Goal: Information Seeking & Learning: Find specific fact

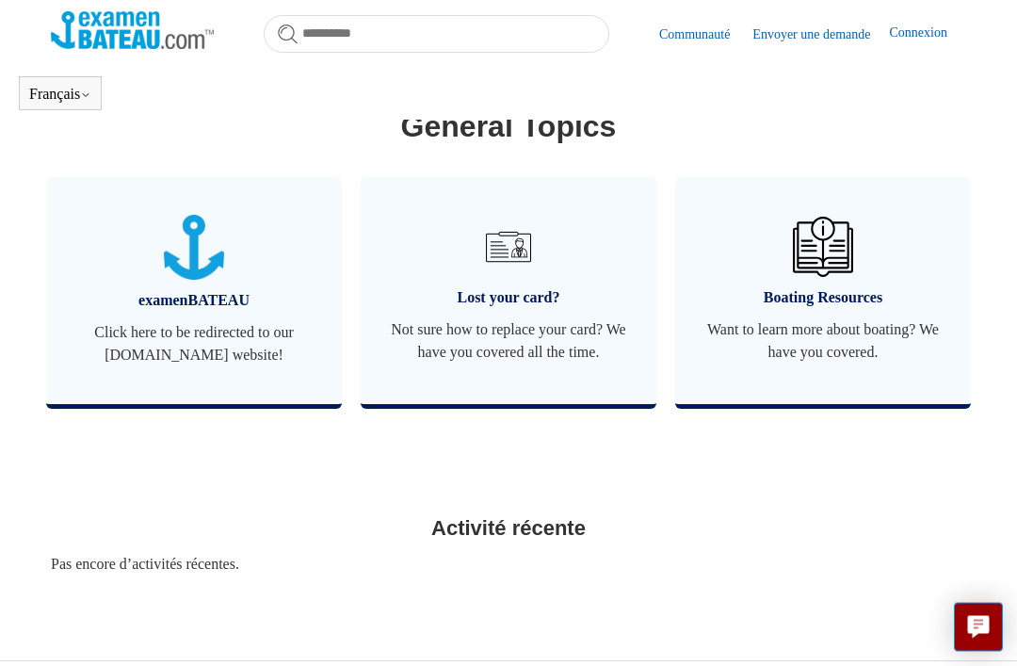
scroll to position [830, 0]
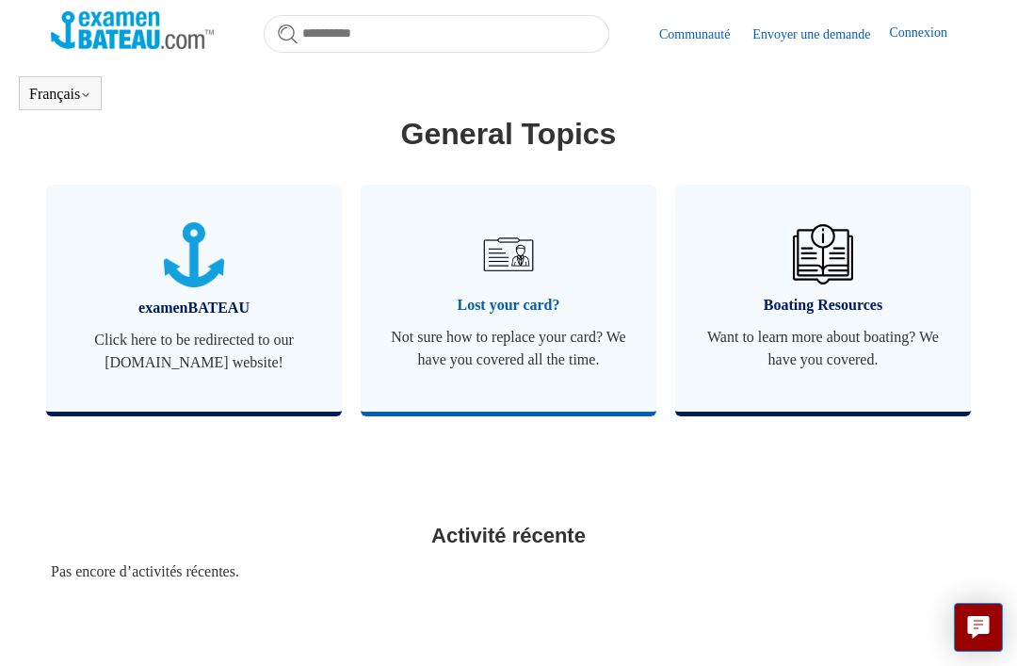
click at [518, 355] on span "Not sure how to replace your card? We have you covered all the time." at bounding box center [508, 348] width 239 height 45
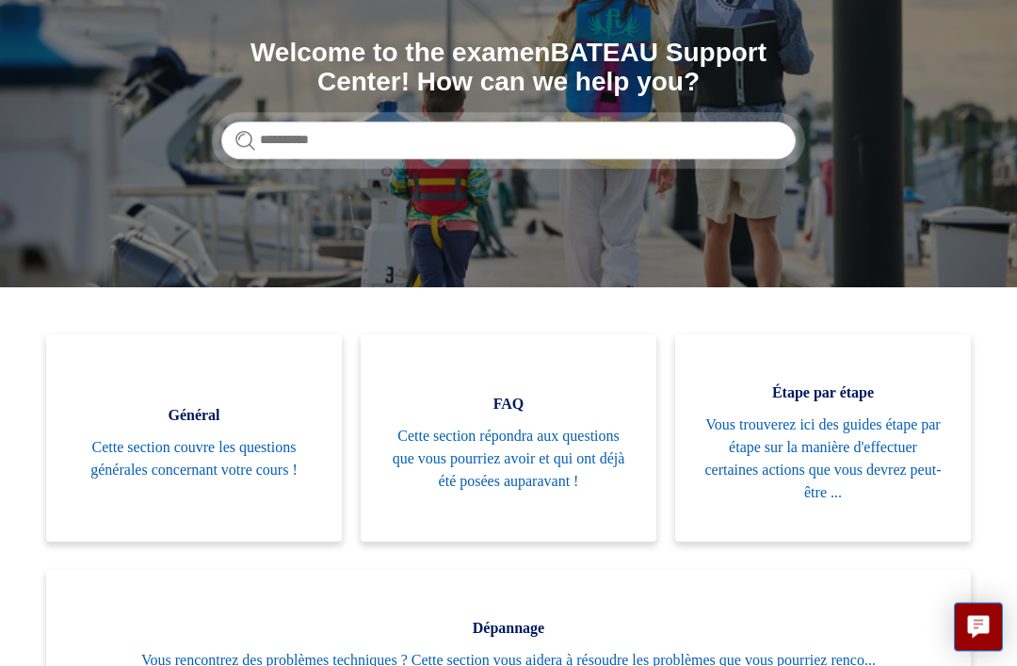
scroll to position [209, 0]
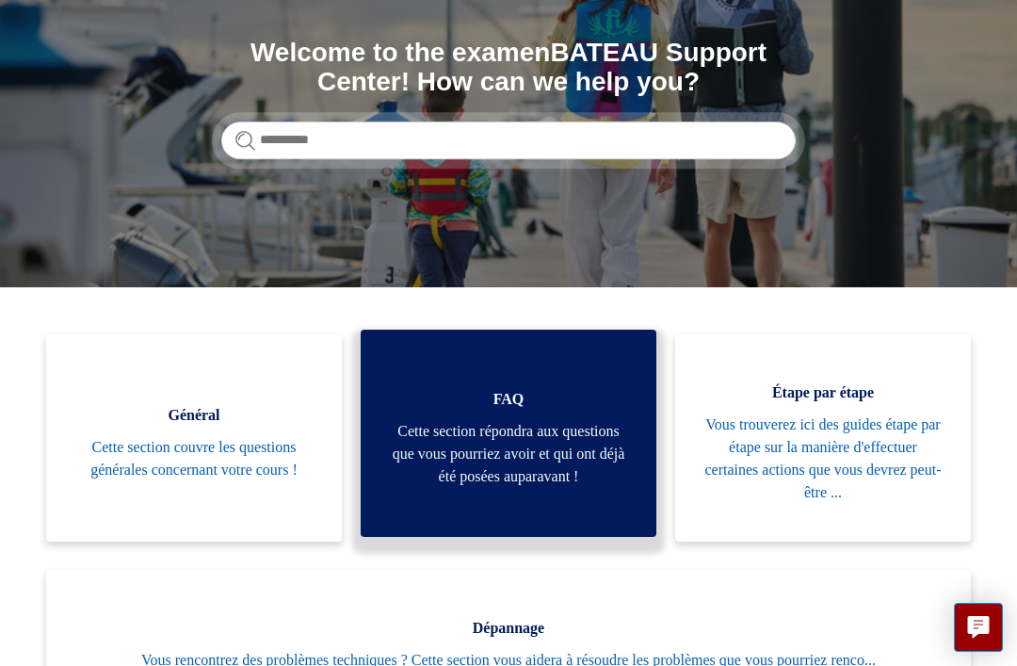
click at [518, 467] on span "Cette section répondra aux questions que vous pourriez avoir et qui ont déjà ét…" at bounding box center [508, 454] width 239 height 68
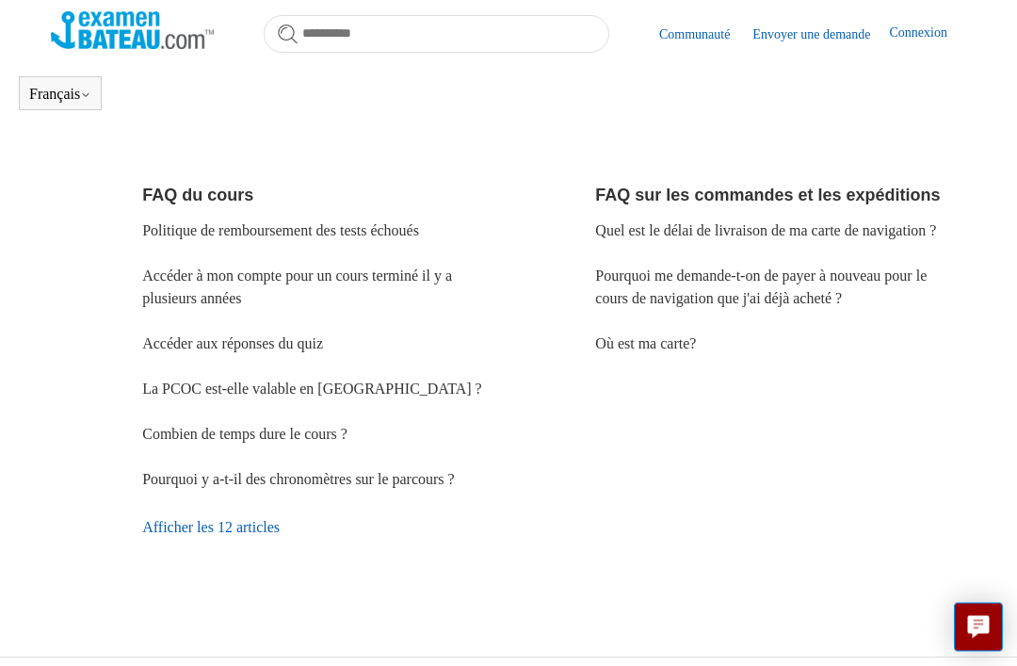
scroll to position [641, 0]
click at [401, 274] on link "Accéder à mon compte pour un cours terminé il y a plusieurs années" at bounding box center [297, 286] width 310 height 39
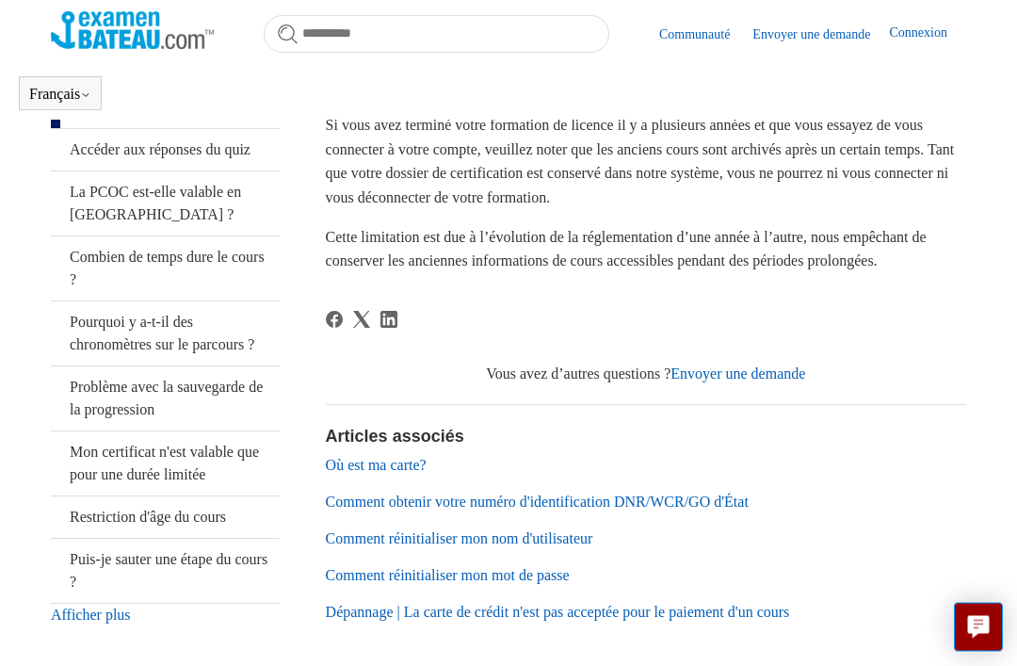
scroll to position [391, 0]
click at [694, 499] on link "Comment obtenir votre numéro d'identification DNR/WCR/GO d'État" at bounding box center [537, 502] width 423 height 16
